Goal: Browse casually

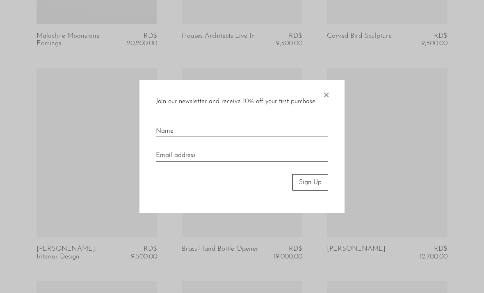
scroll to position [860, 0]
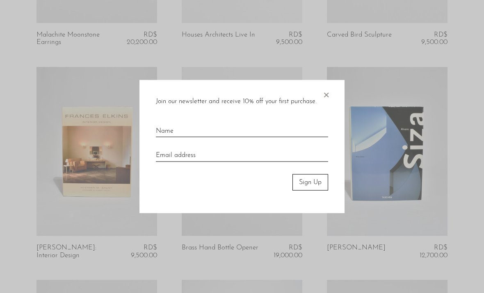
click at [329, 103] on span "×" at bounding box center [326, 93] width 8 height 26
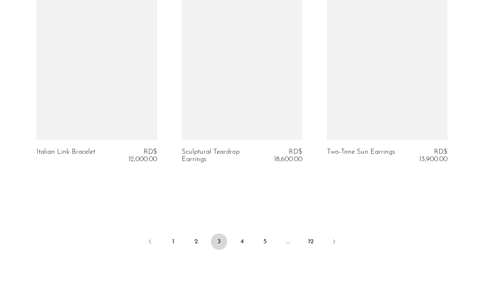
scroll to position [2496, 0]
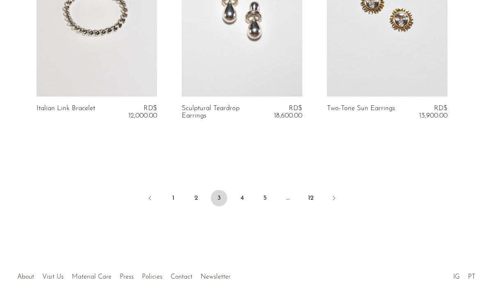
click at [178, 190] on link "1" at bounding box center [173, 198] width 16 height 16
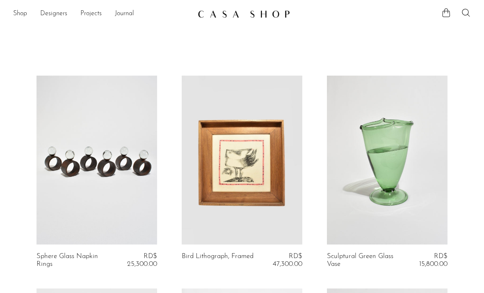
click at [273, 18] on img at bounding box center [244, 14] width 92 height 8
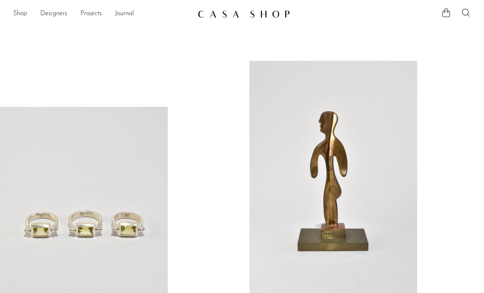
click at [278, 14] on img at bounding box center [244, 14] width 92 height 8
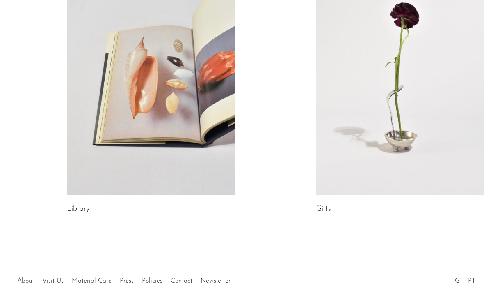
scroll to position [464, 0]
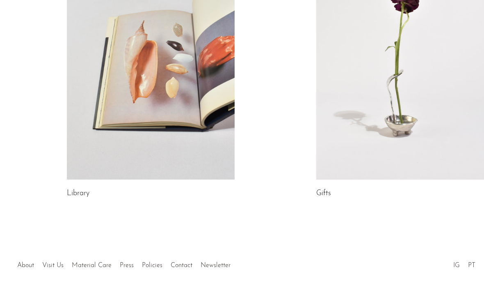
click at [355, 167] on link at bounding box center [400, 61] width 168 height 235
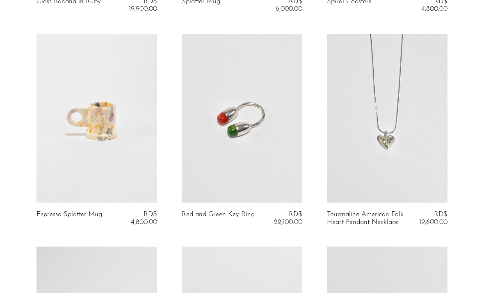
scroll to position [468, 0]
